Goal: Task Accomplishment & Management: Use online tool/utility

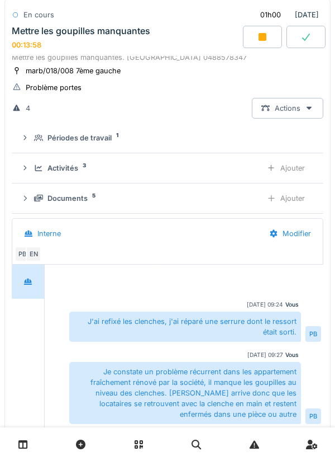
scroll to position [490, 0]
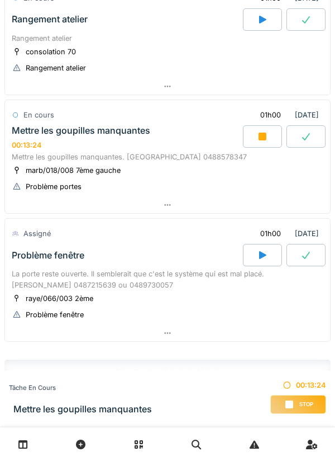
scroll to position [494, 0]
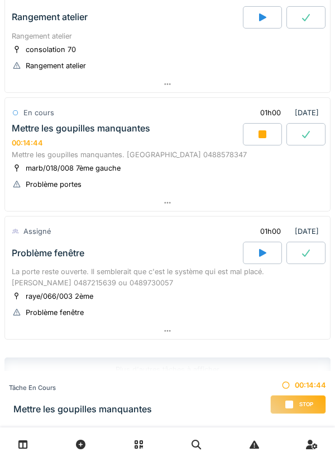
scroll to position [494, 0]
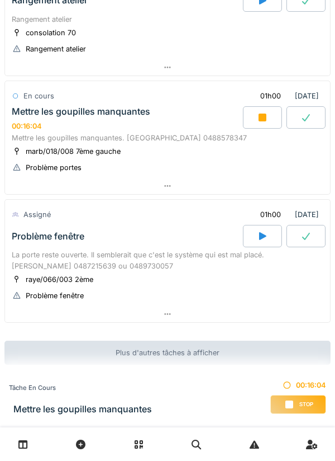
click at [283, 408] on div "Stop" at bounding box center [299, 404] width 56 height 19
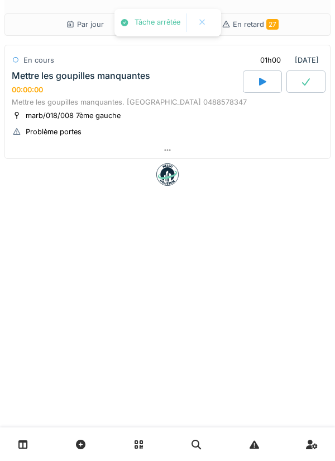
scroll to position [0, 0]
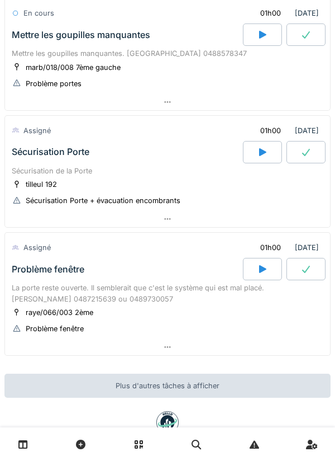
scroll to position [580, 0]
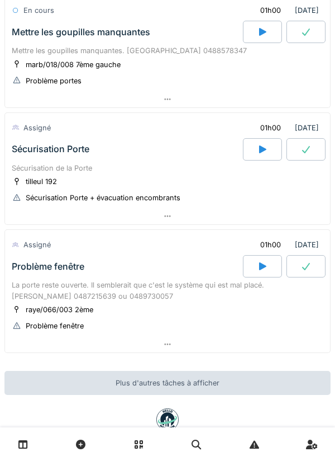
click at [83, 183] on div "tilleul 192 Sécurisation Porte + évacuation encombrants" at bounding box center [168, 190] width 312 height 28
click at [81, 171] on div "Sécurisation de la Porte" at bounding box center [168, 168] width 312 height 11
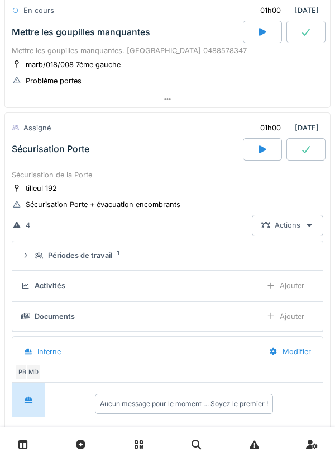
scroll to position [647, 0]
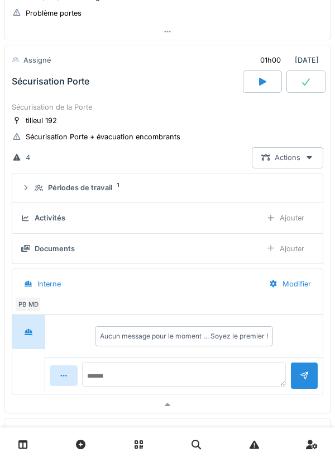
click at [262, 86] on icon at bounding box center [262, 81] width 11 height 9
